Goal: Task Accomplishment & Management: Use online tool/utility

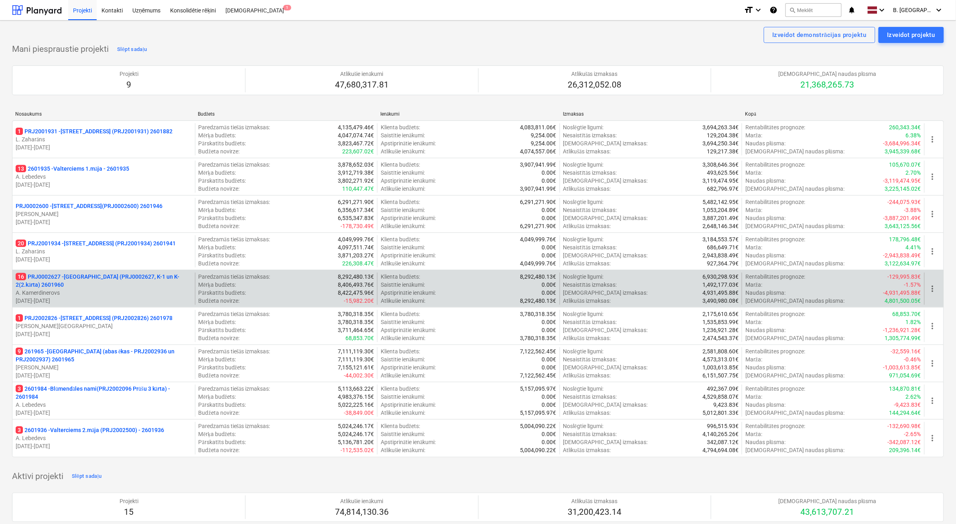
click at [99, 300] on p "[DATE] - [DATE]" at bounding box center [104, 301] width 176 height 8
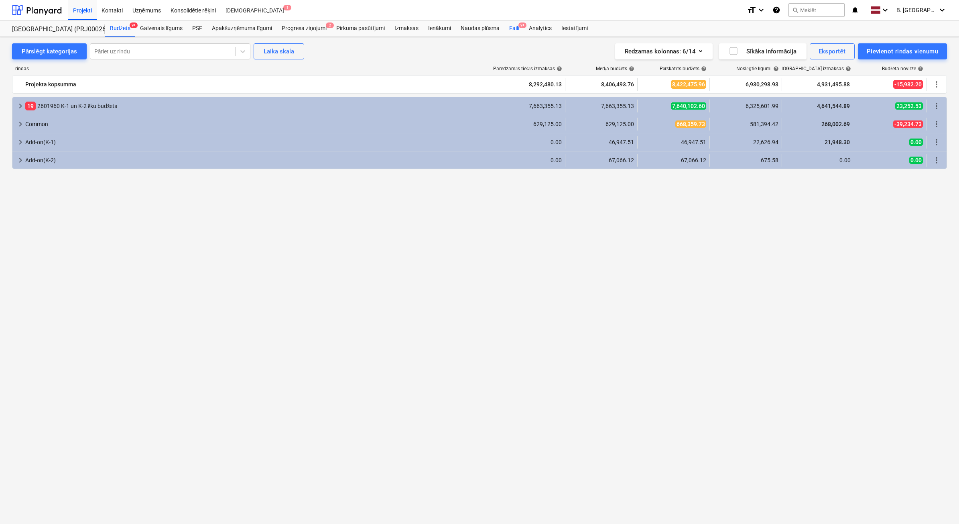
click at [518, 30] on div "Faili 9+" at bounding box center [514, 28] width 20 height 16
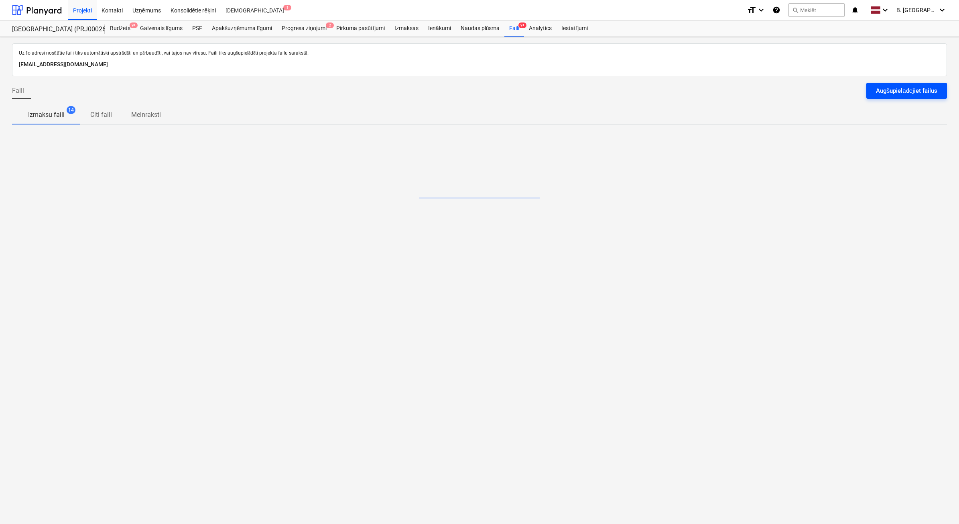
click at [920, 94] on div "Augšupielādējiet failus" at bounding box center [906, 90] width 61 height 10
